Goal: Transaction & Acquisition: Purchase product/service

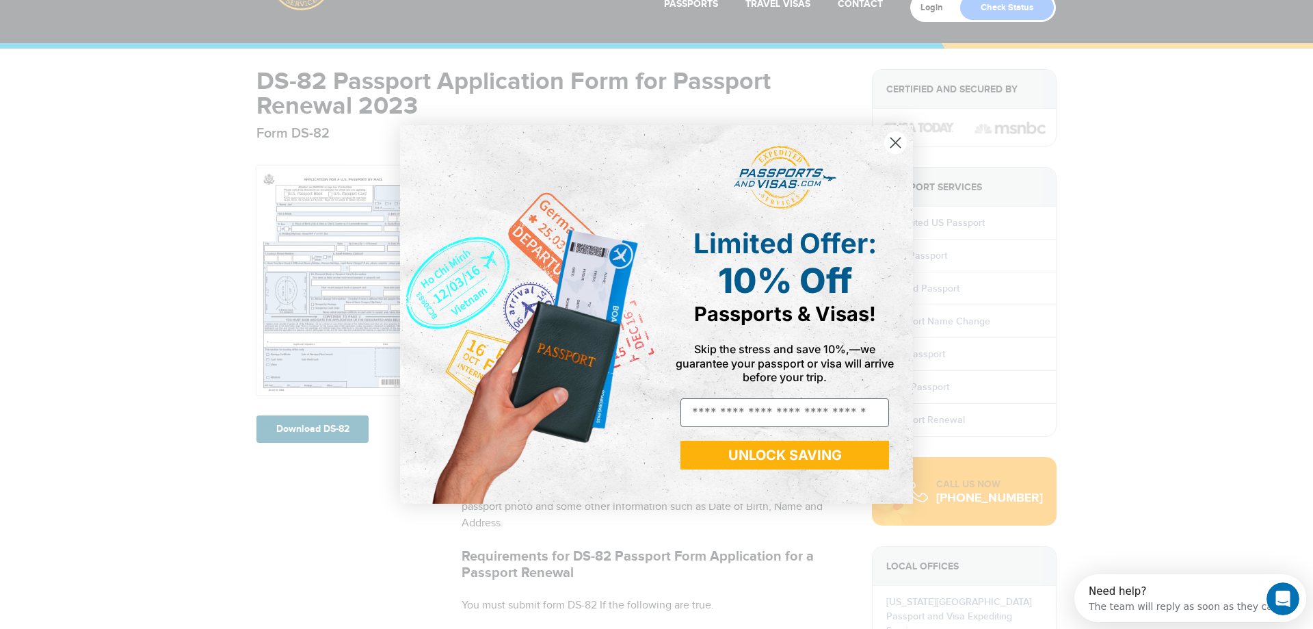
click at [894, 144] on icon "Close dialog" at bounding box center [896, 142] width 10 height 10
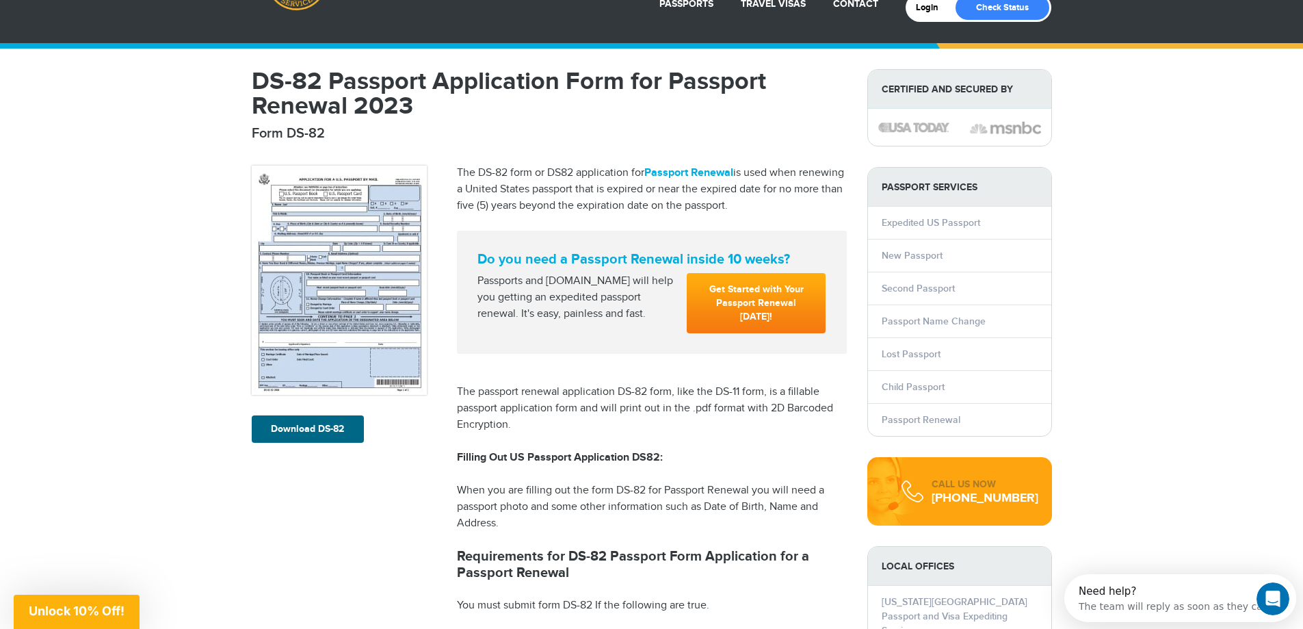
click at [956, 421] on link "Passport Renewal" at bounding box center [921, 420] width 79 height 12
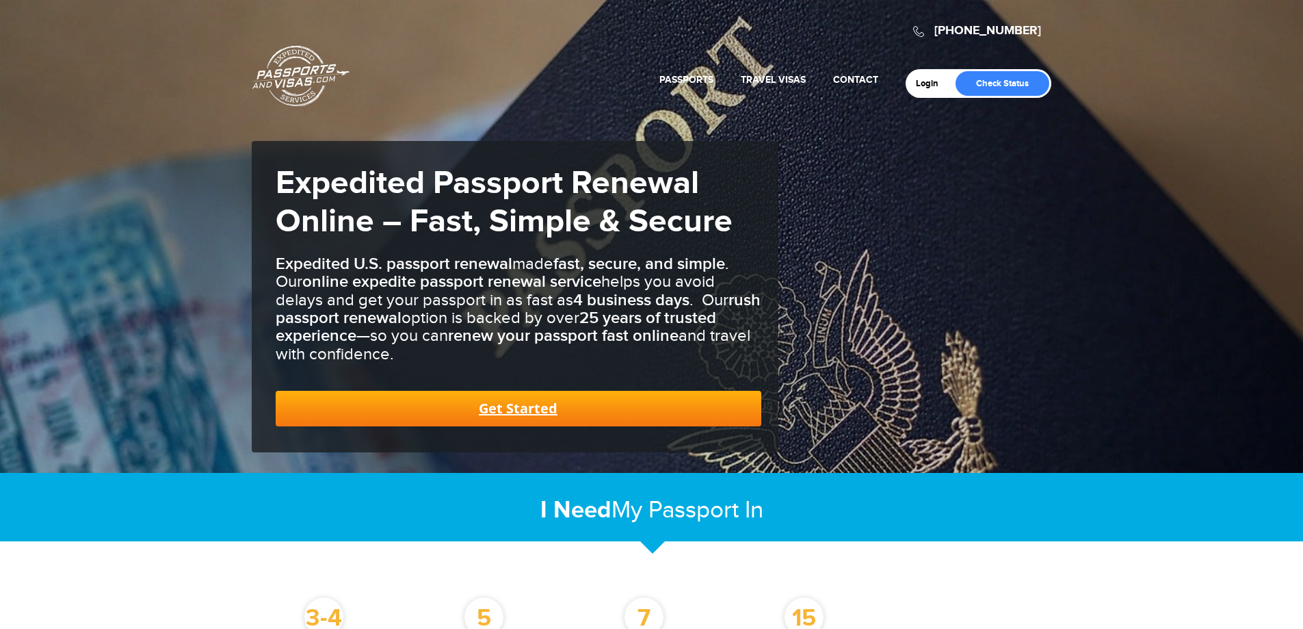
click at [524, 404] on link "Get Started" at bounding box center [519, 409] width 486 height 36
